Goal: Find specific page/section: Find specific page/section

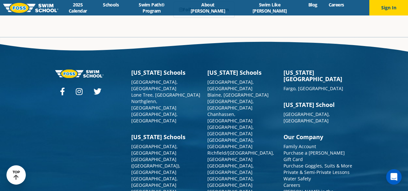
scroll to position [1623, 0]
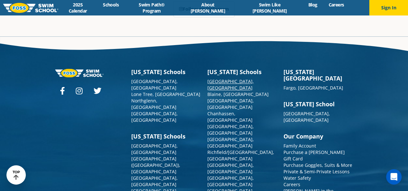
click at [222, 78] on link "[GEOGRAPHIC_DATA], [GEOGRAPHIC_DATA]" at bounding box center [230, 84] width 46 height 13
click at [229, 149] on link "Richfield/[GEOGRAPHIC_DATA], [GEOGRAPHIC_DATA]" at bounding box center [240, 155] width 67 height 13
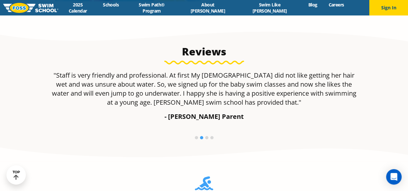
scroll to position [406, 0]
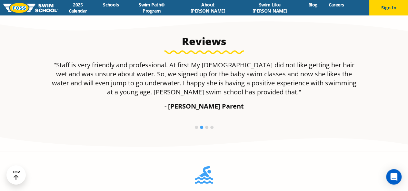
click at [206, 128] on li at bounding box center [206, 127] width 3 height 3
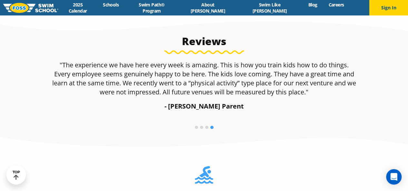
click at [205, 128] on li at bounding box center [206, 127] width 3 height 3
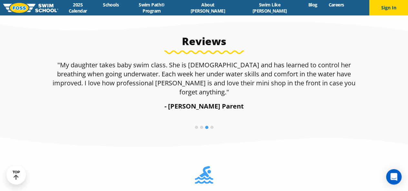
click at [213, 126] on ol at bounding box center [203, 128] width 213 height 5
click at [211, 126] on li at bounding box center [211, 127] width 3 height 3
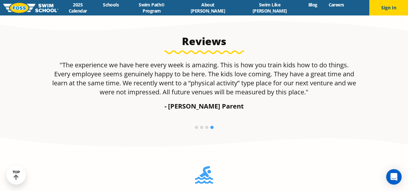
click at [195, 125] on div ""We are very pleased with the management and swim instructors at Foss Swim Scho…" at bounding box center [204, 97] width 304 height 73
click at [197, 129] on ol at bounding box center [203, 128] width 213 height 5
click at [197, 128] on li at bounding box center [196, 127] width 3 height 3
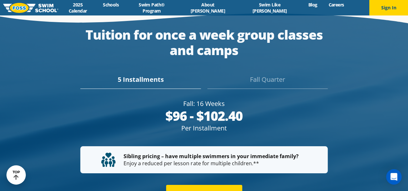
scroll to position [1134, 0]
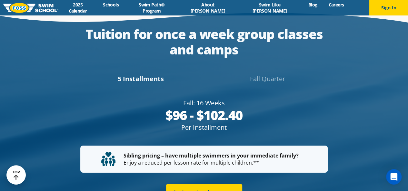
click at [273, 93] on div "Fall: 16 Weeks $96 - $102.40 Per Installment $480 - $512 Fall Quarter" at bounding box center [204, 116] width 254 height 47
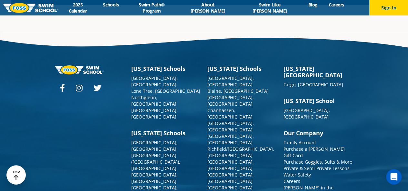
scroll to position [2299, 0]
